Goal: Check status: Check status

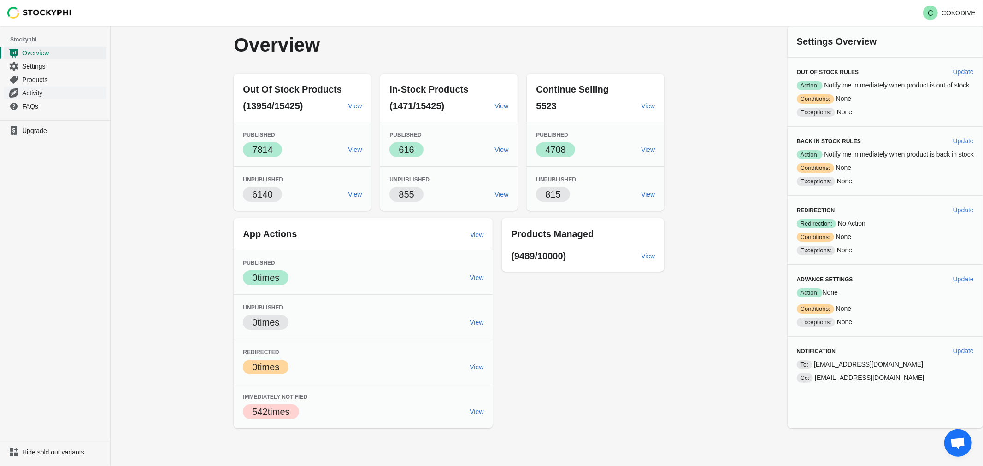
click at [37, 94] on span "Activity" at bounding box center [63, 92] width 82 height 9
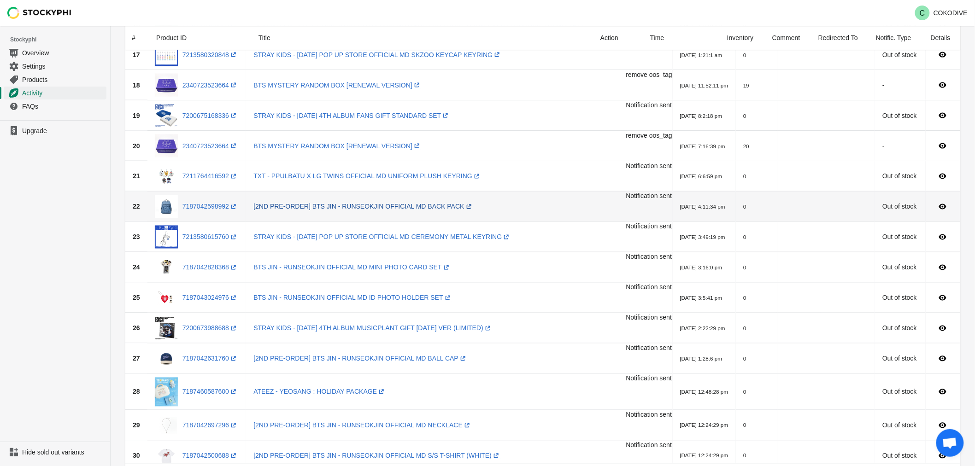
scroll to position [512, 0]
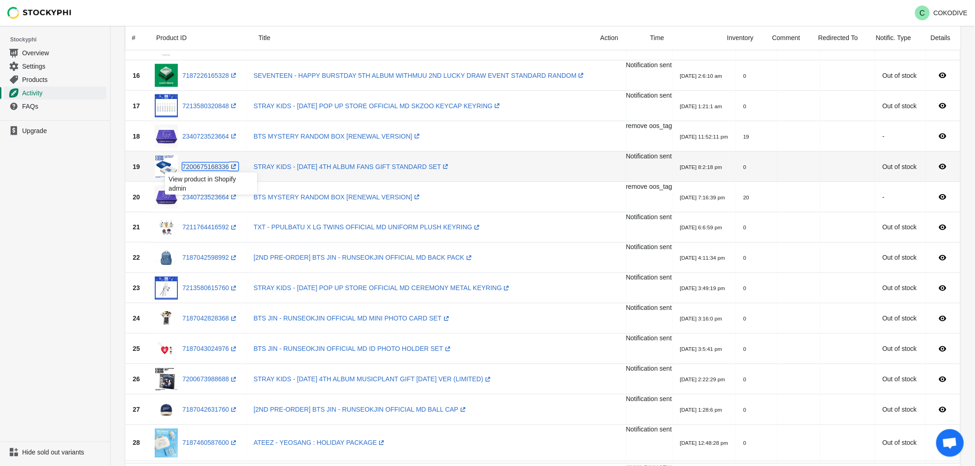
click at [205, 169] on link "7200675168336 (opens a new window)" at bounding box center [210, 166] width 56 height 7
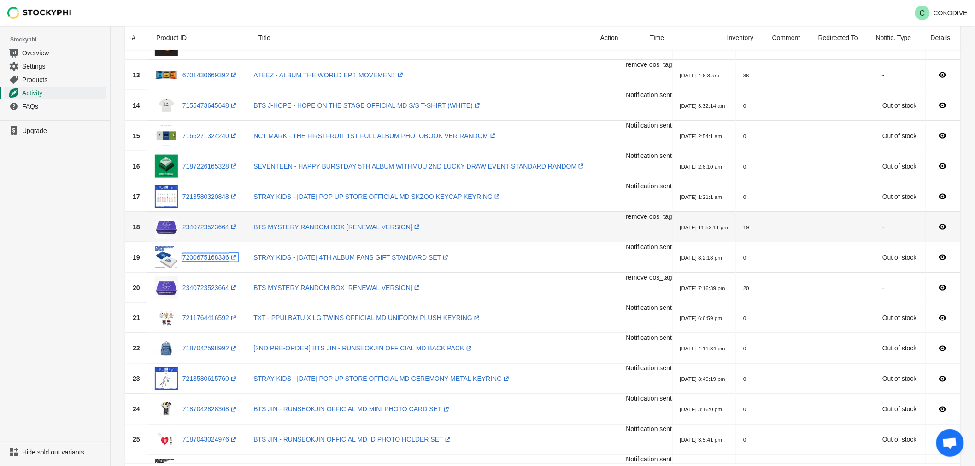
scroll to position [409, 0]
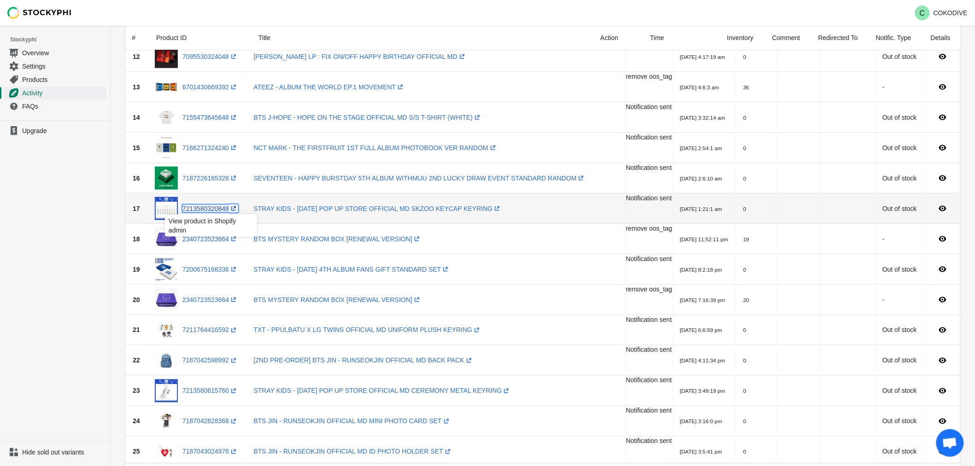
click at [208, 209] on link "7213580320848 (opens a new window)" at bounding box center [210, 208] width 56 height 7
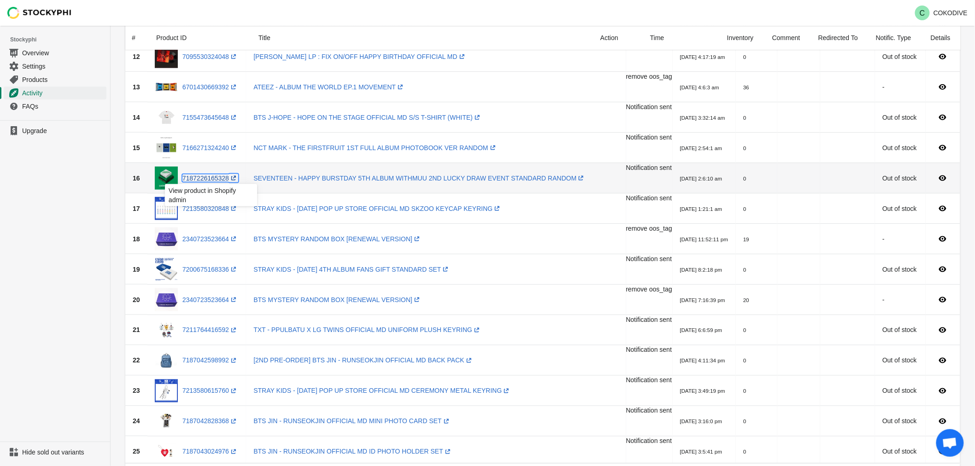
click at [227, 180] on link "7187226165328 (opens a new window)" at bounding box center [210, 178] width 56 height 7
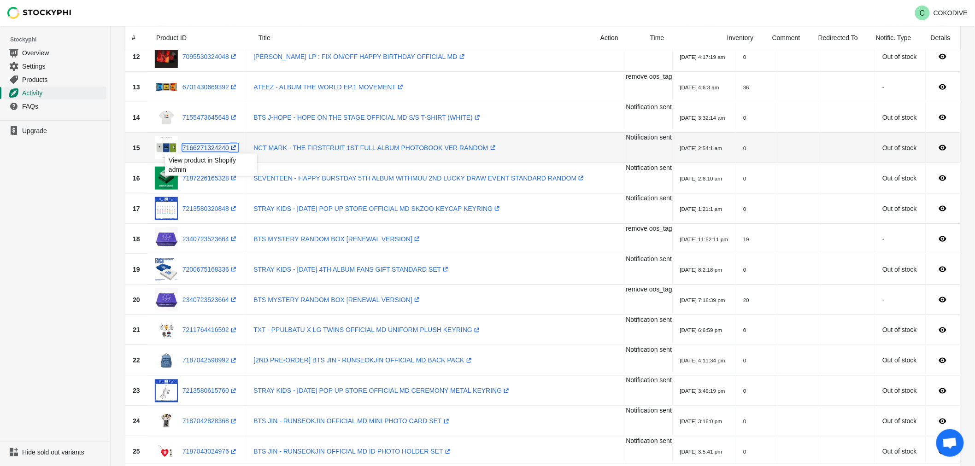
click at [208, 147] on link "7166271324240 (opens a new window)" at bounding box center [210, 147] width 56 height 7
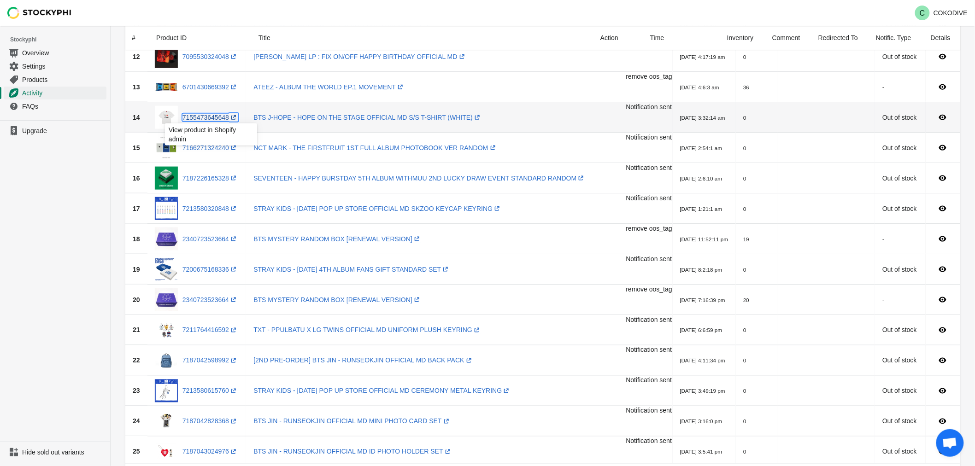
click at [208, 118] on link "7155473645648 (opens a new window)" at bounding box center [210, 117] width 56 height 7
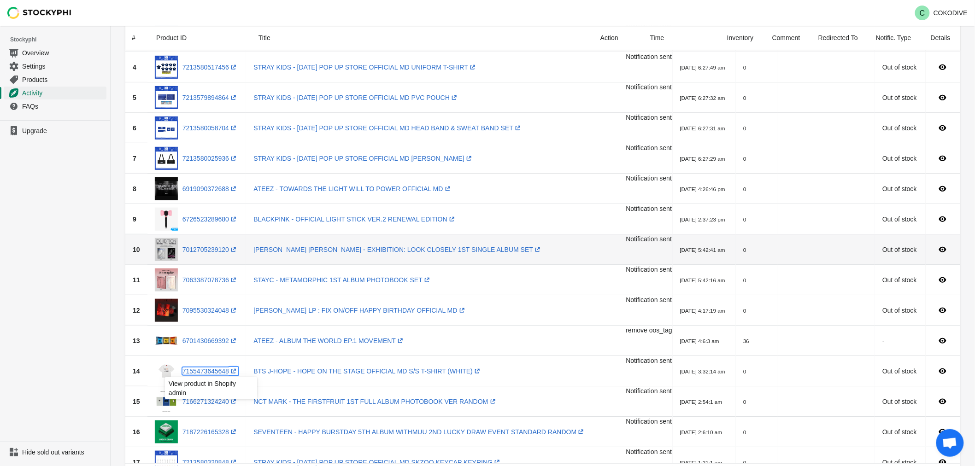
scroll to position [205, 0]
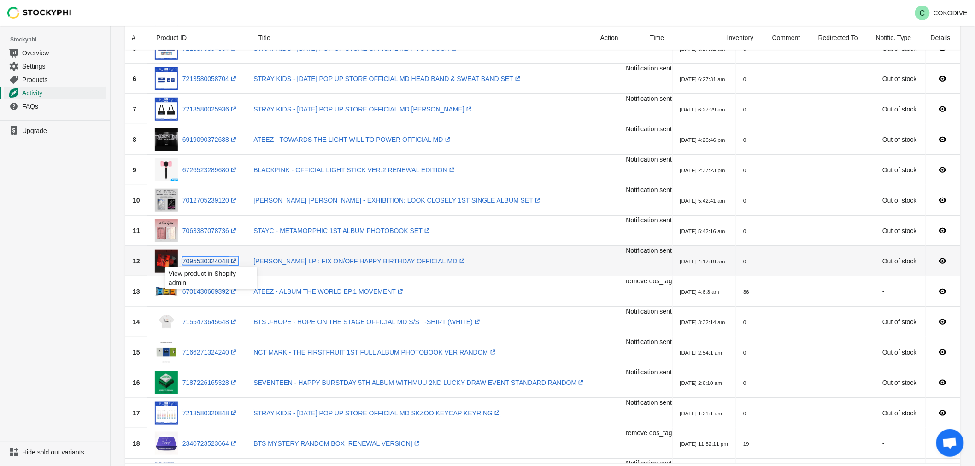
click at [201, 260] on link "7095530324048 (opens a new window)" at bounding box center [210, 261] width 56 height 7
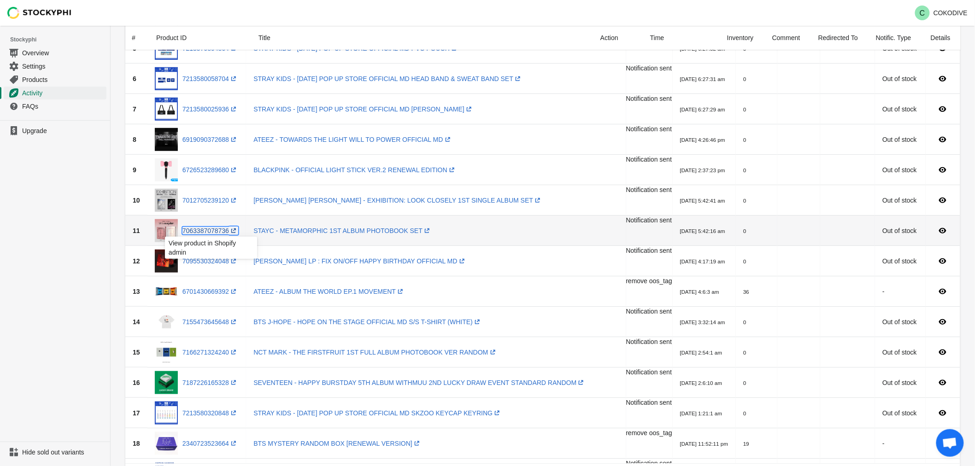
click at [224, 228] on link "7063387078736 (opens a new window)" at bounding box center [210, 230] width 56 height 7
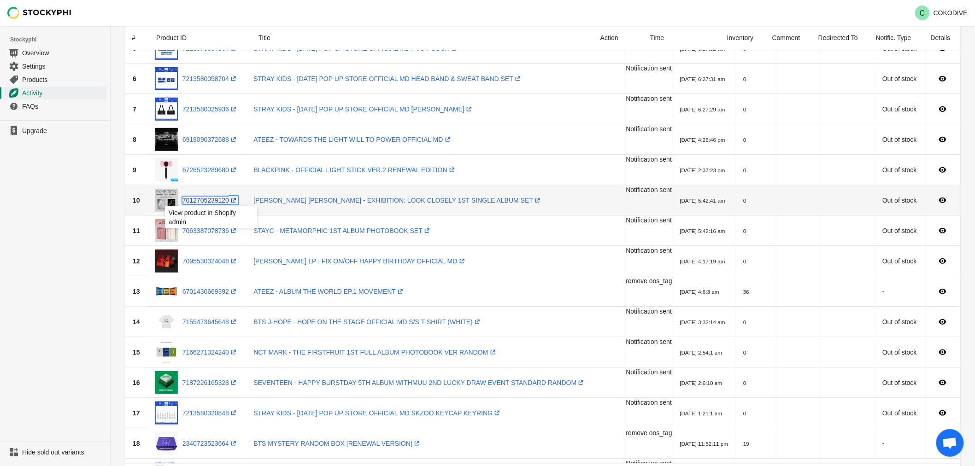
click at [216, 198] on link "7012705239120 (opens a new window)" at bounding box center [210, 200] width 56 height 7
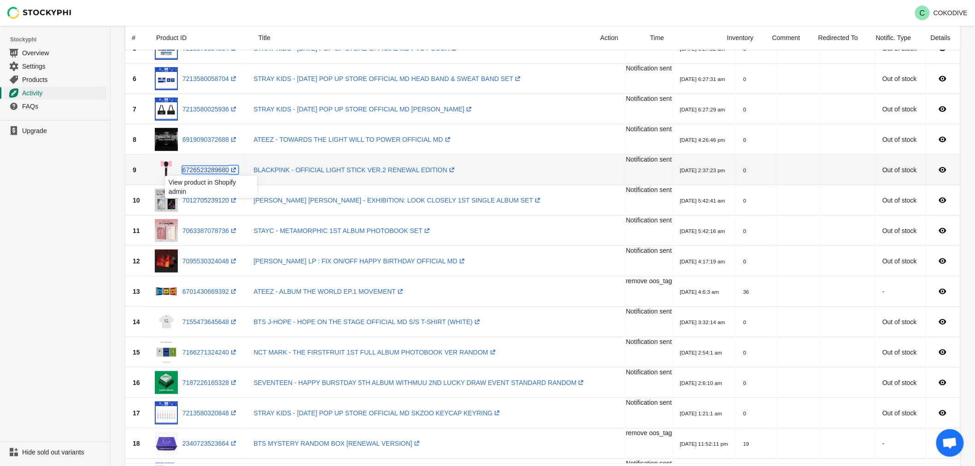
click at [215, 167] on link "6726523289680 (opens a new window)" at bounding box center [210, 169] width 56 height 7
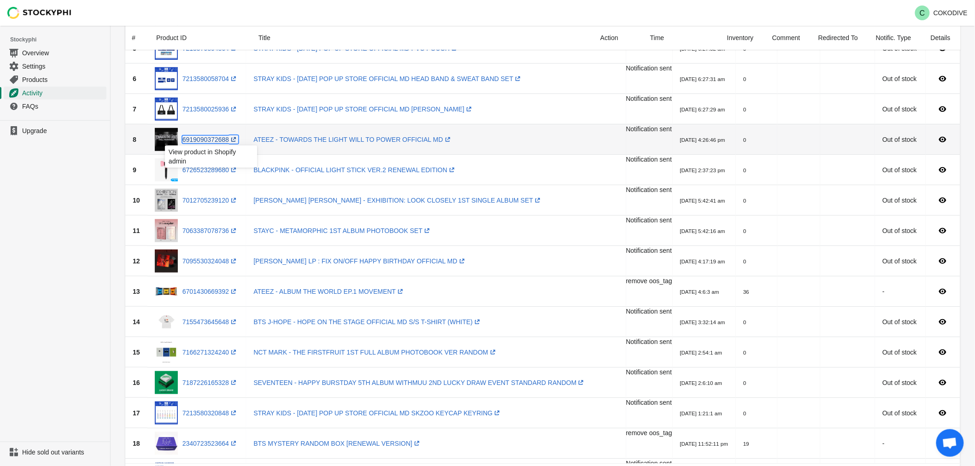
click at [218, 141] on link "6919090372688 (opens a new window)" at bounding box center [210, 139] width 56 height 7
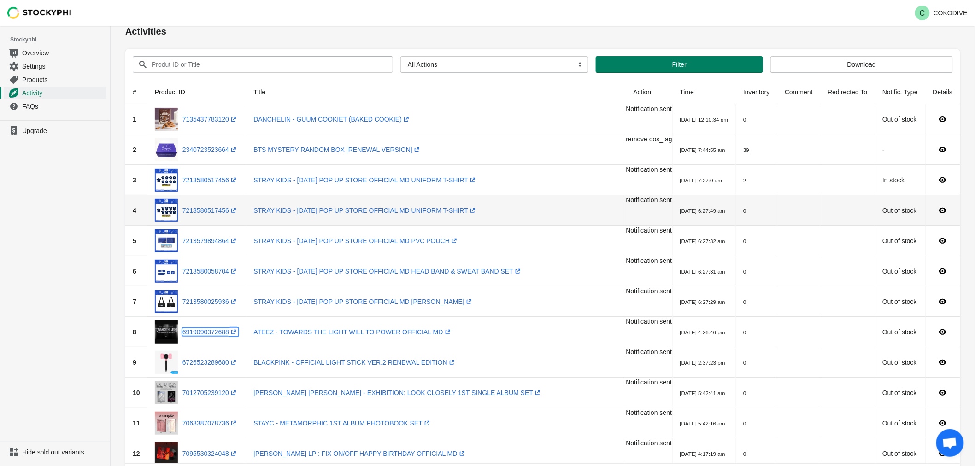
scroll to position [0, 0]
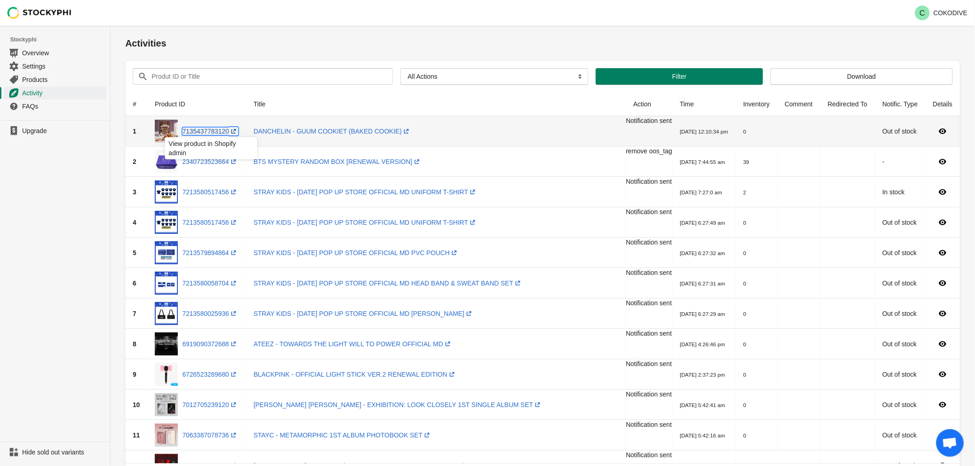
click at [214, 133] on link "7135437783120 (opens a new window)" at bounding box center [210, 131] width 56 height 7
